Goal: Task Accomplishment & Management: Manage account settings

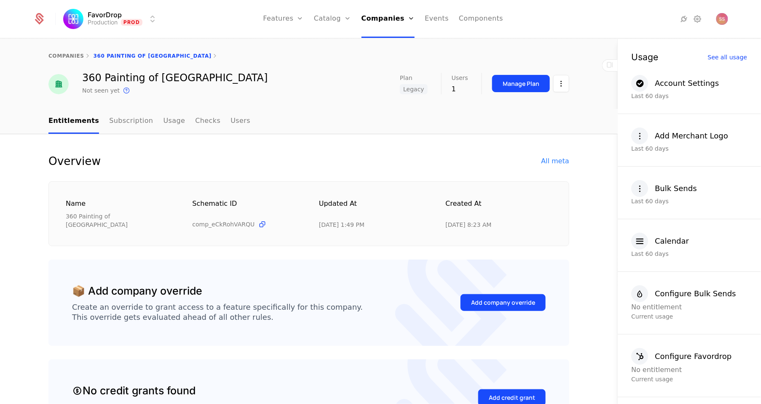
click at [104, 23] on html "FavorDrop Production Prod Features Features Flags Catalog Plans Add Ons Credits…" at bounding box center [380, 202] width 761 height 404
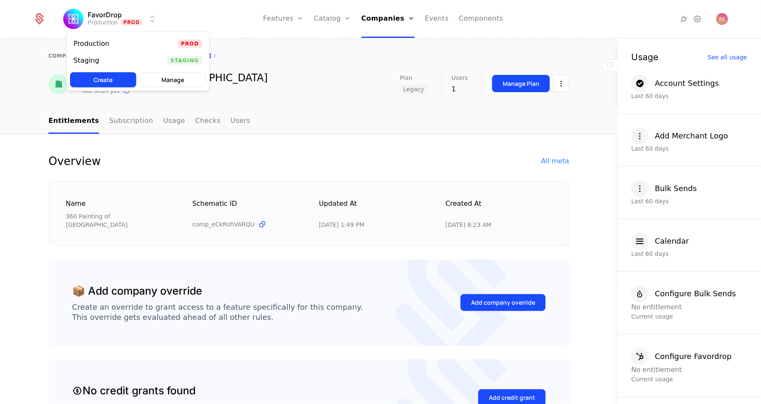
click at [179, 58] on span "Staging" at bounding box center [184, 60] width 35 height 8
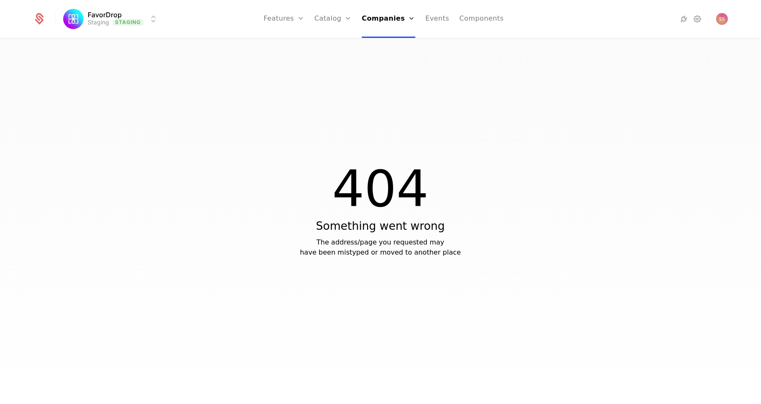
click at [394, 45] on link "Companies" at bounding box center [391, 41] width 39 height 7
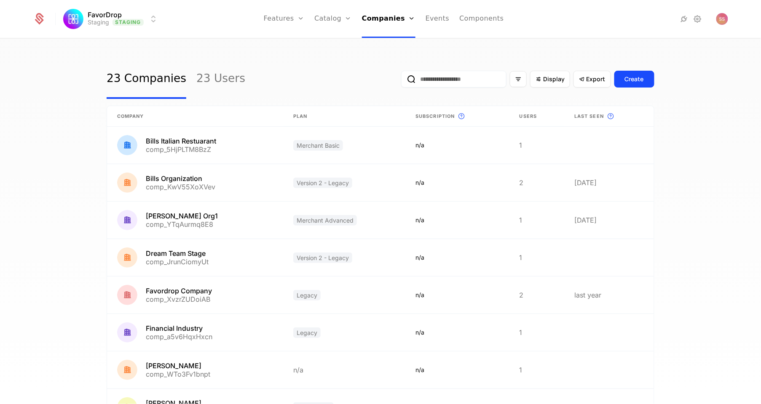
click at [480, 80] on input "email" at bounding box center [453, 79] width 105 height 17
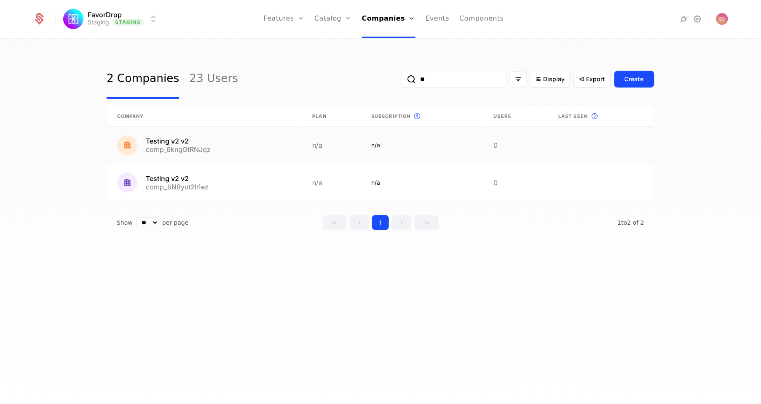
type input "**"
click at [195, 145] on link at bounding box center [204, 145] width 195 height 37
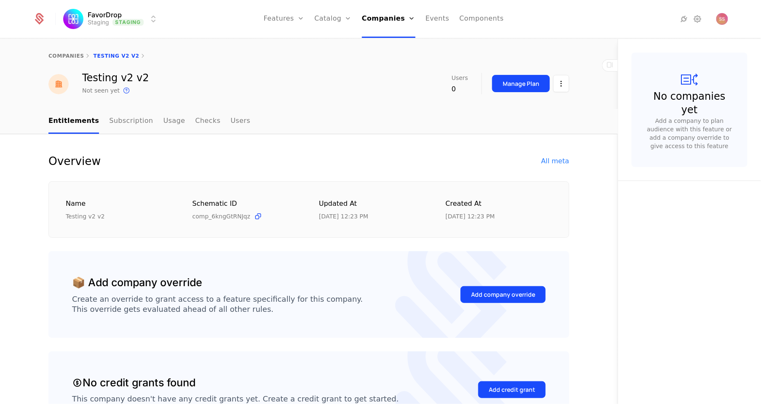
click at [561, 83] on html "FavorDrop Staging Staging Features Features Flags Catalog Plans Add Ons Credits…" at bounding box center [380, 202] width 761 height 404
click at [516, 125] on div "Delete company" at bounding box center [522, 127] width 62 height 12
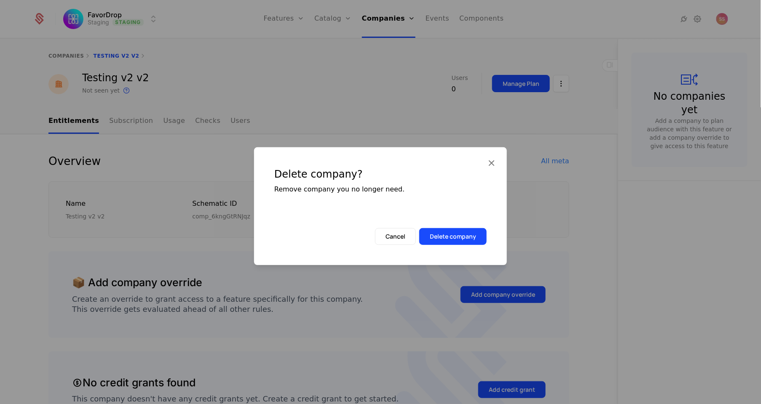
click at [451, 240] on button "Delete company" at bounding box center [452, 236] width 67 height 17
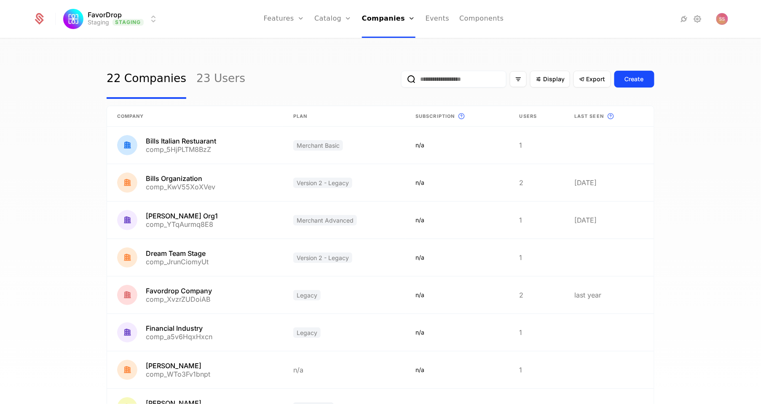
click at [467, 78] on input "email" at bounding box center [453, 79] width 105 height 17
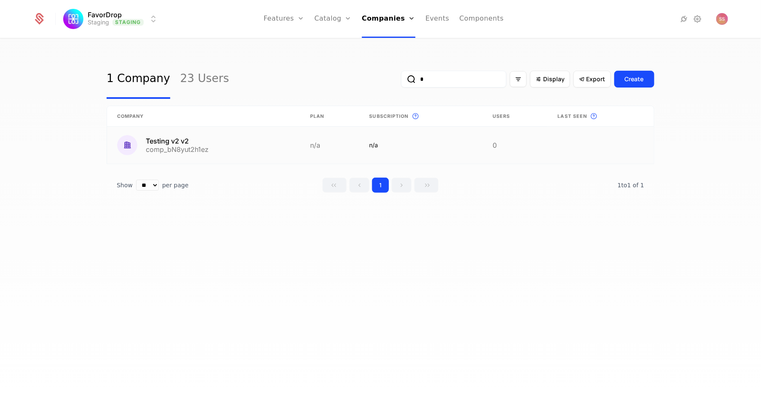
type input "*"
click at [189, 145] on link at bounding box center [203, 145] width 193 height 37
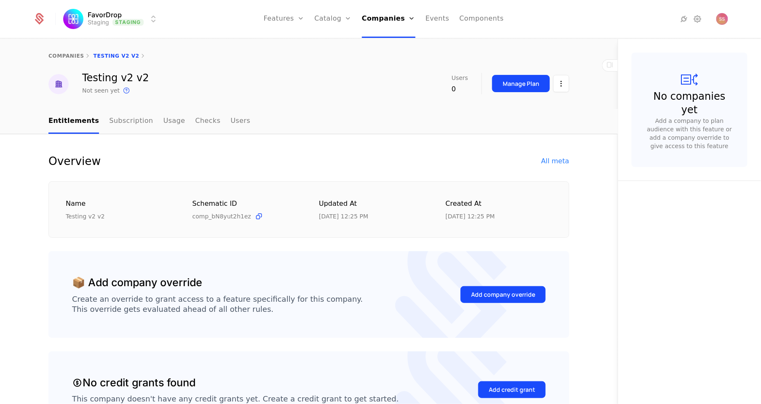
click at [557, 84] on html "FavorDrop Staging Staging Features Features Flags Catalog Plans Add Ons Credits…" at bounding box center [380, 202] width 761 height 404
click at [512, 128] on div "Delete company" at bounding box center [522, 127] width 62 height 12
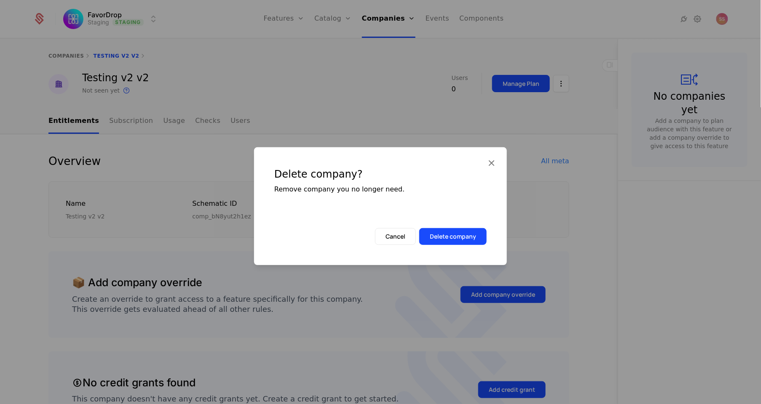
click at [452, 233] on button "Delete company" at bounding box center [452, 236] width 67 height 17
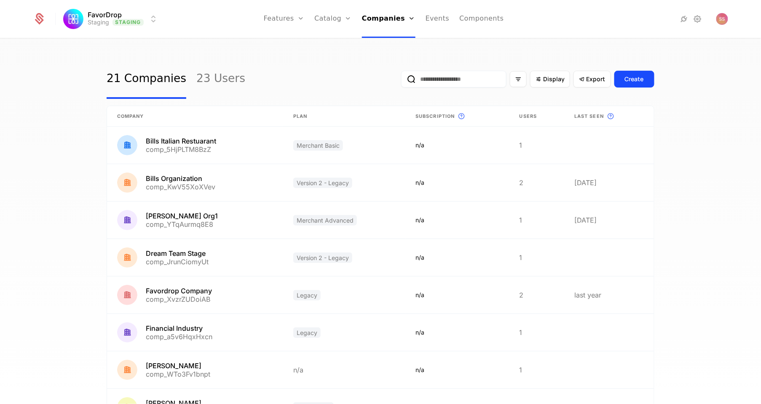
click at [391, 58] on link "Users" at bounding box center [391, 54] width 39 height 7
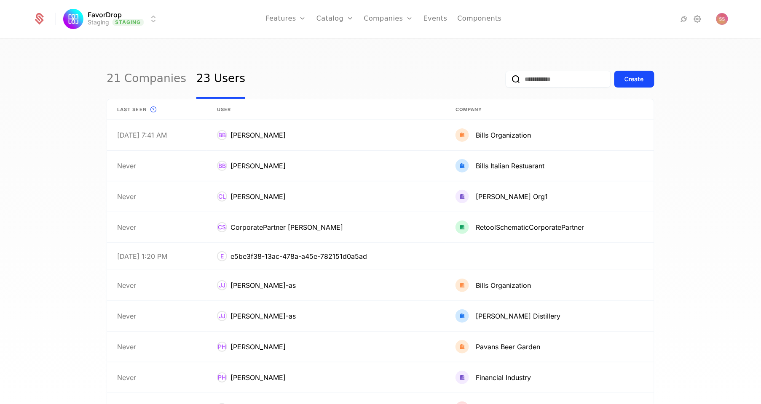
click at [520, 76] on input "email" at bounding box center [558, 79] width 105 height 17
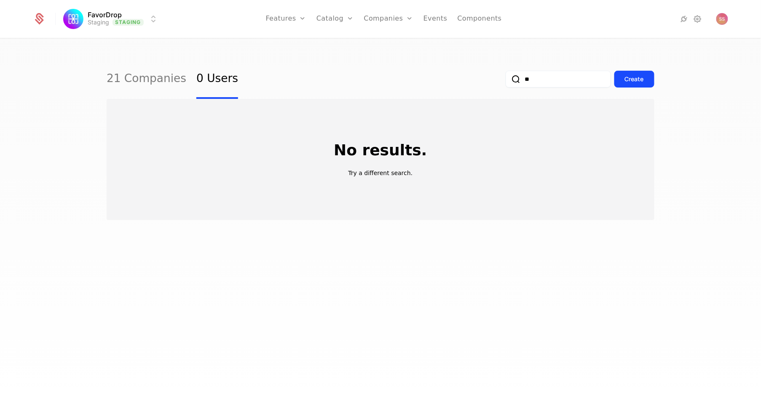
type input "*"
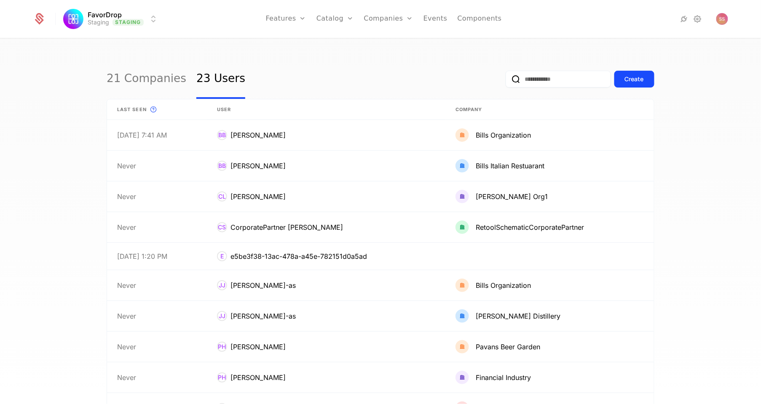
click at [578, 73] on input "email" at bounding box center [558, 79] width 105 height 17
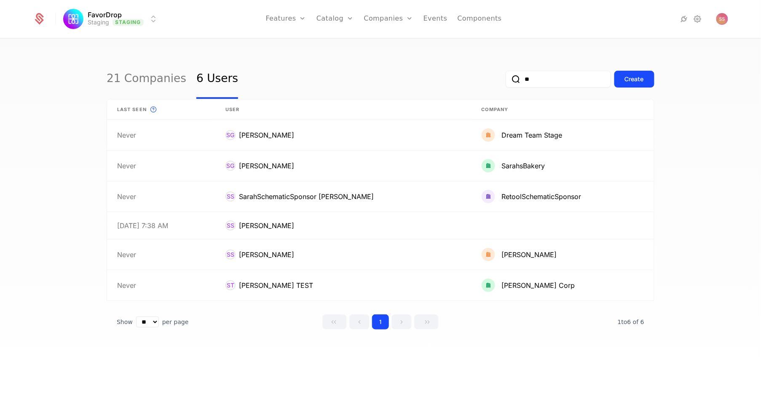
type input "**"
